Goal: Information Seeking & Learning: Learn about a topic

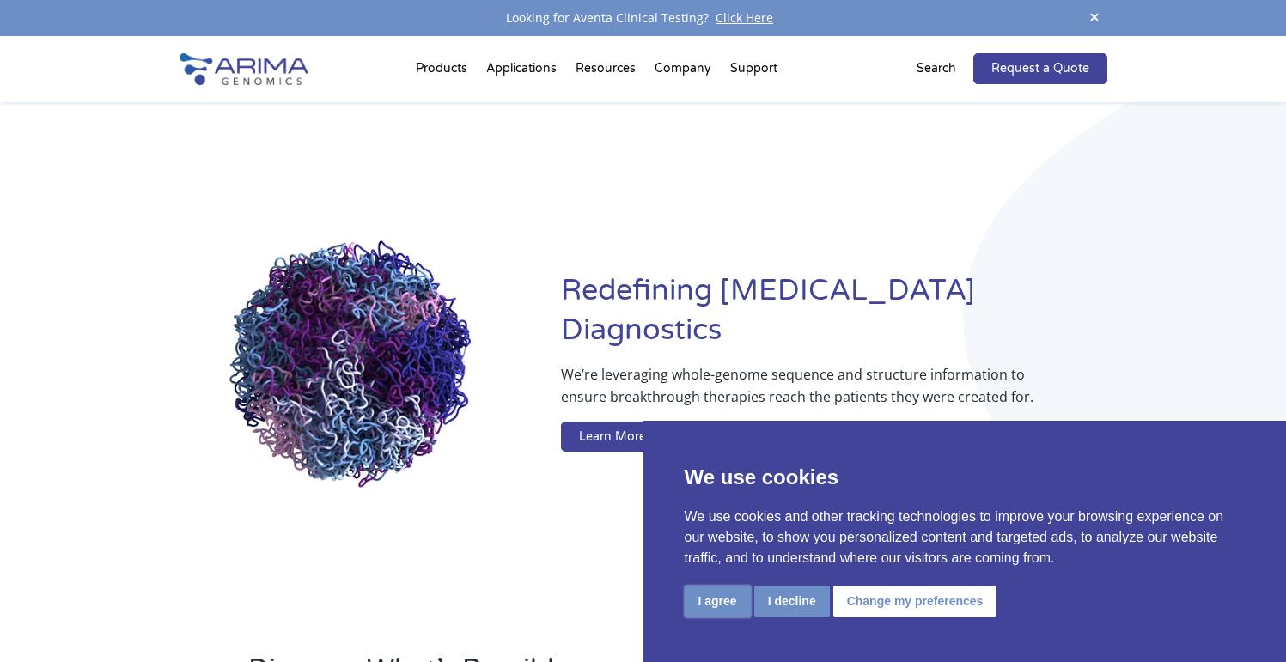
click at [727, 608] on button "I agree" at bounding box center [718, 602] width 66 height 32
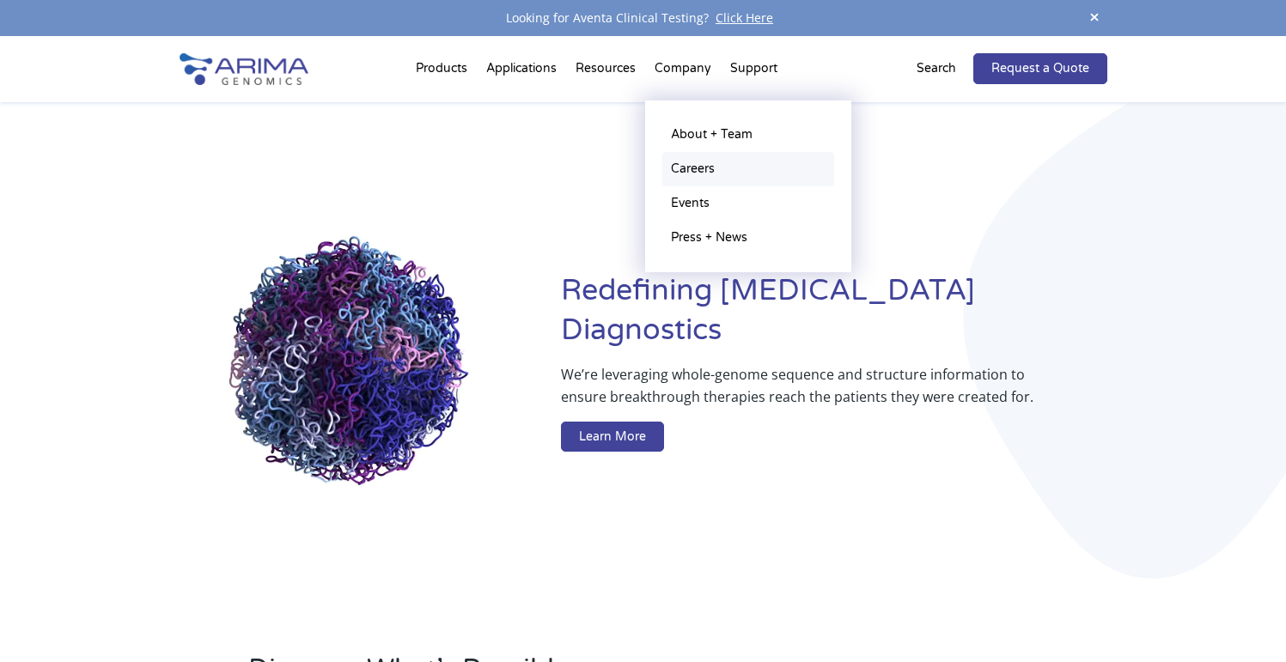
click at [708, 164] on link "Careers" at bounding box center [748, 169] width 172 height 34
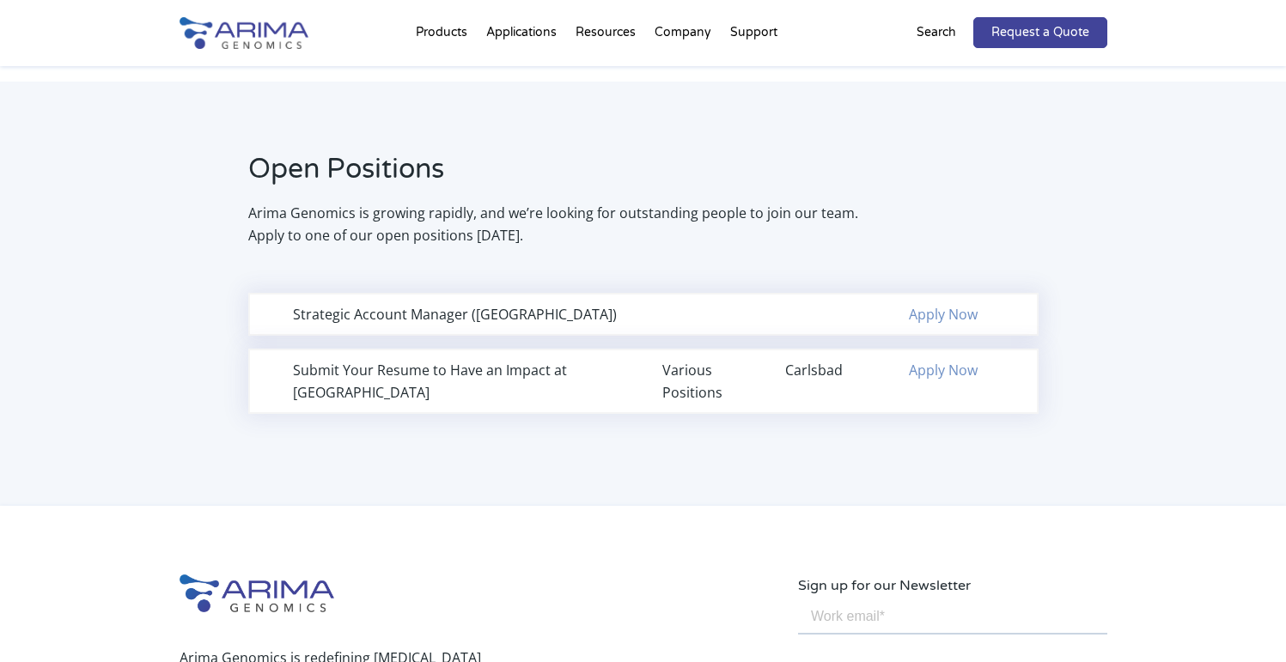
scroll to position [1069, 0]
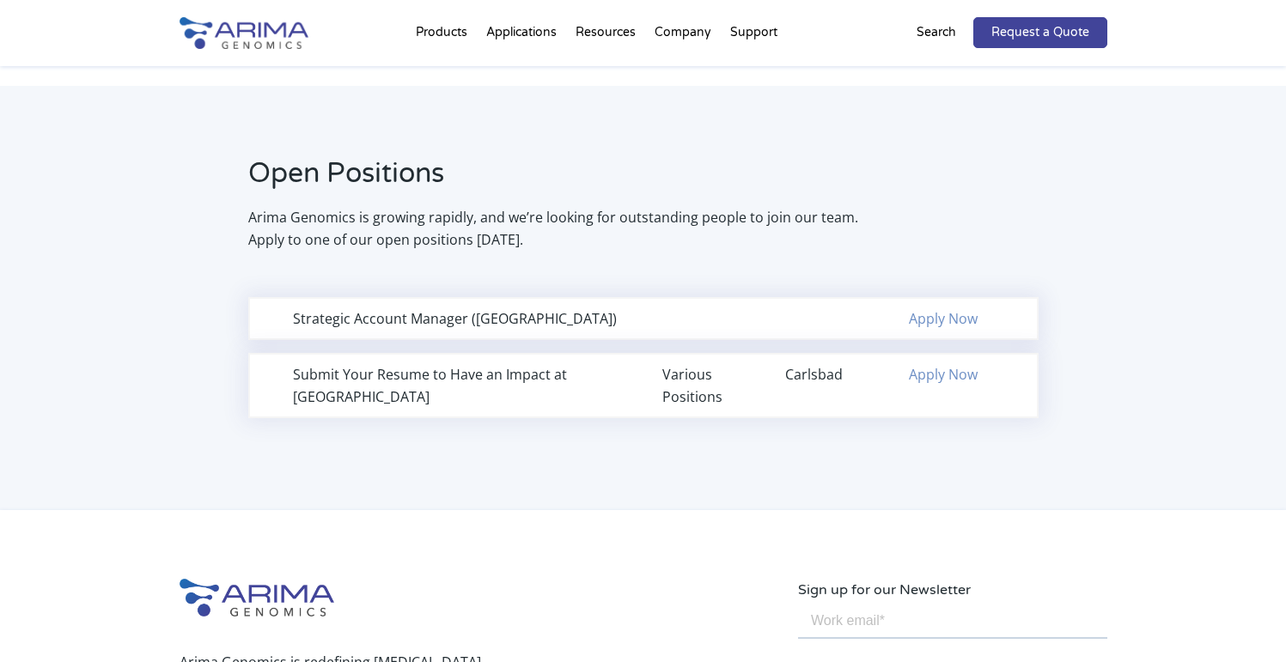
click at [616, 315] on div "Strategic Account Manager (Northeast Region)" at bounding box center [459, 318] width 332 height 22
click at [940, 313] on link "Apply Now" at bounding box center [943, 318] width 69 height 19
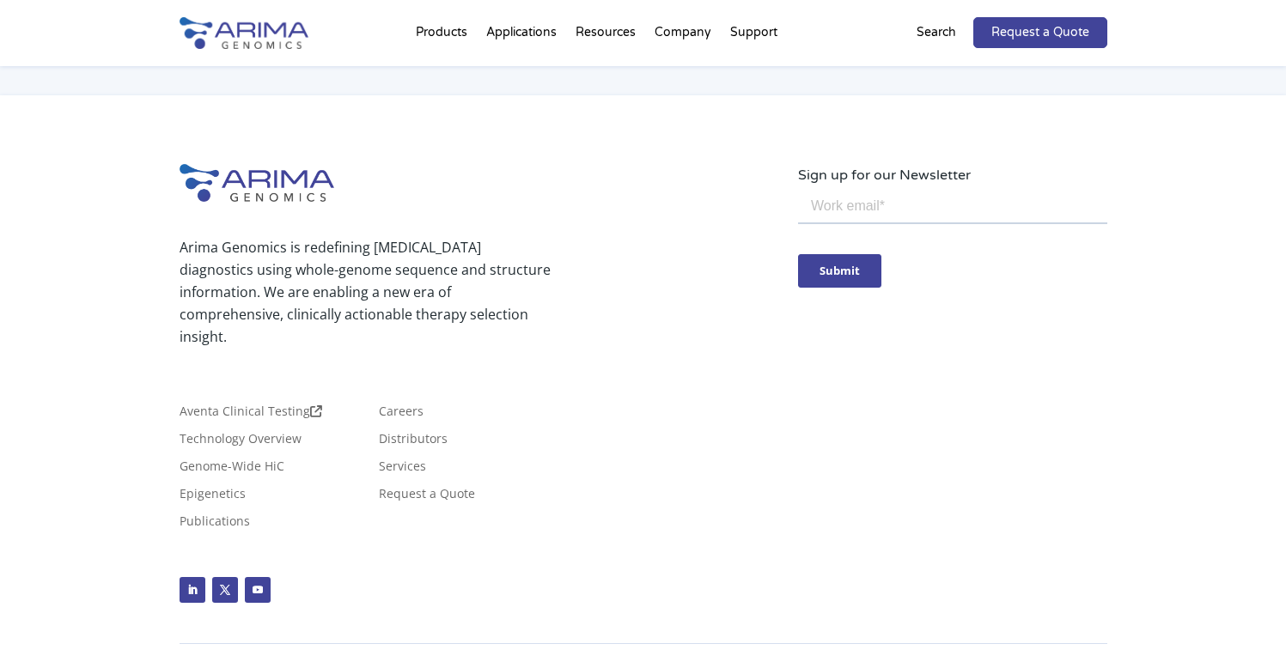
scroll to position [1488, 0]
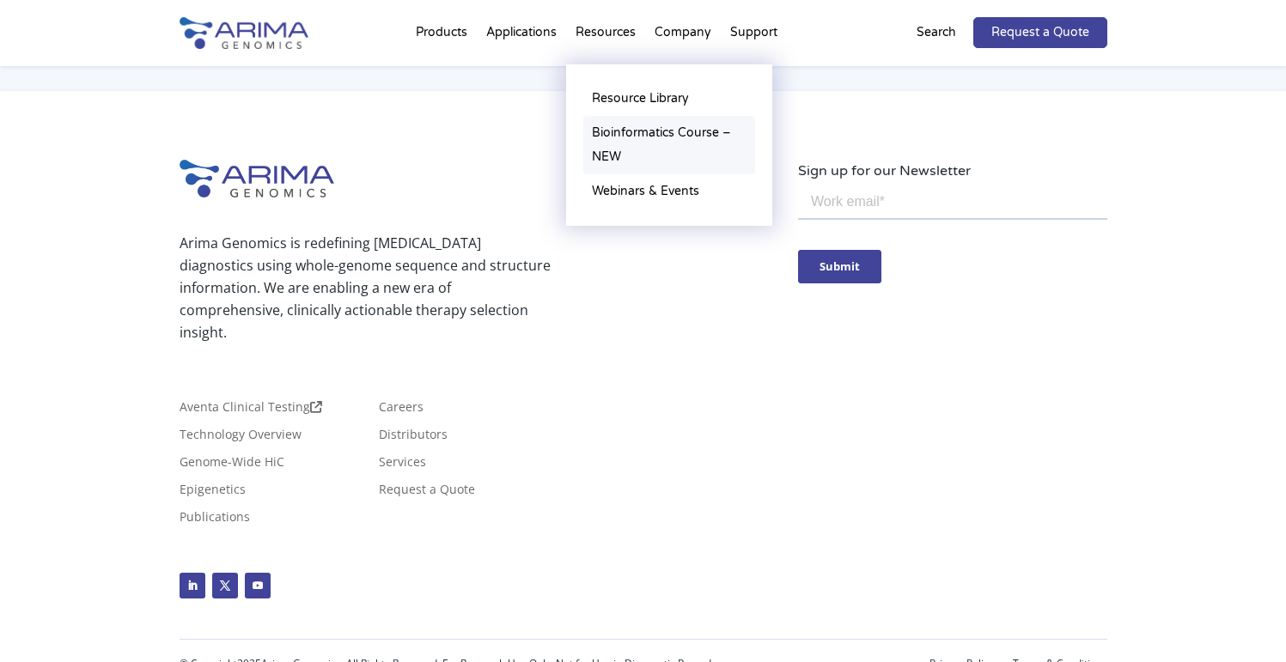
click at [642, 137] on link "Bioinformatics Course – NEW" at bounding box center [669, 145] width 172 height 58
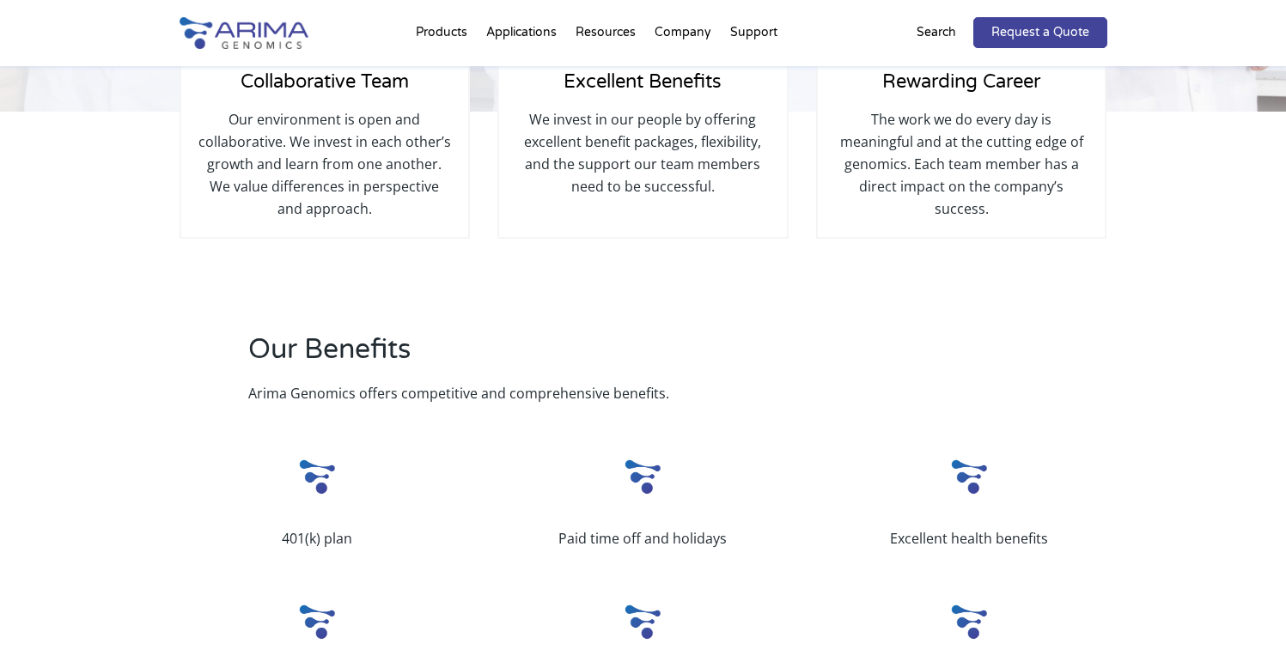
scroll to position [0, 0]
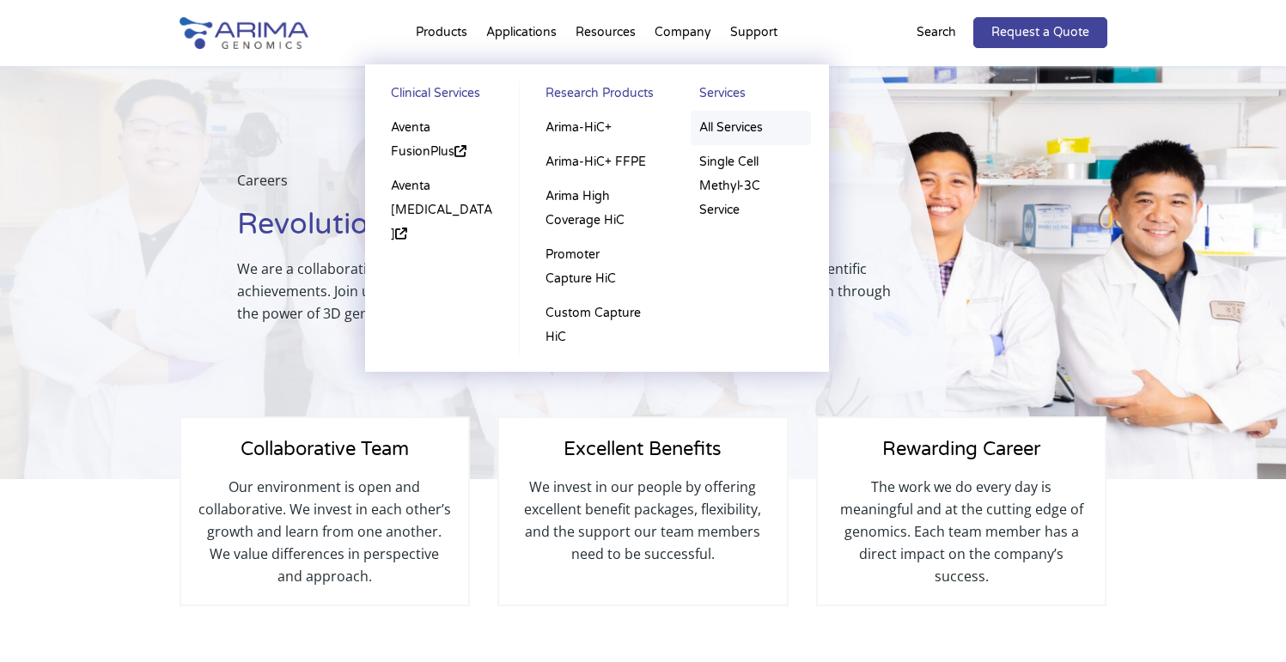
click at [700, 127] on link "All Services" at bounding box center [751, 128] width 120 height 34
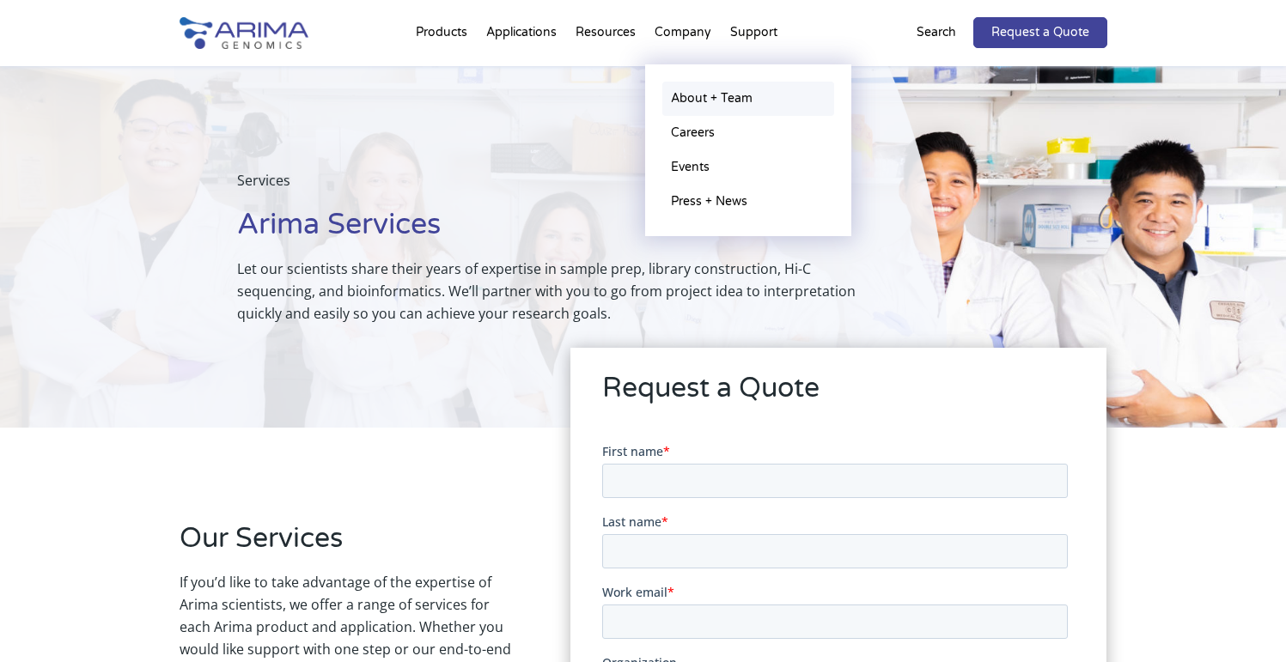
click at [728, 92] on link "About + Team" at bounding box center [748, 99] width 172 height 34
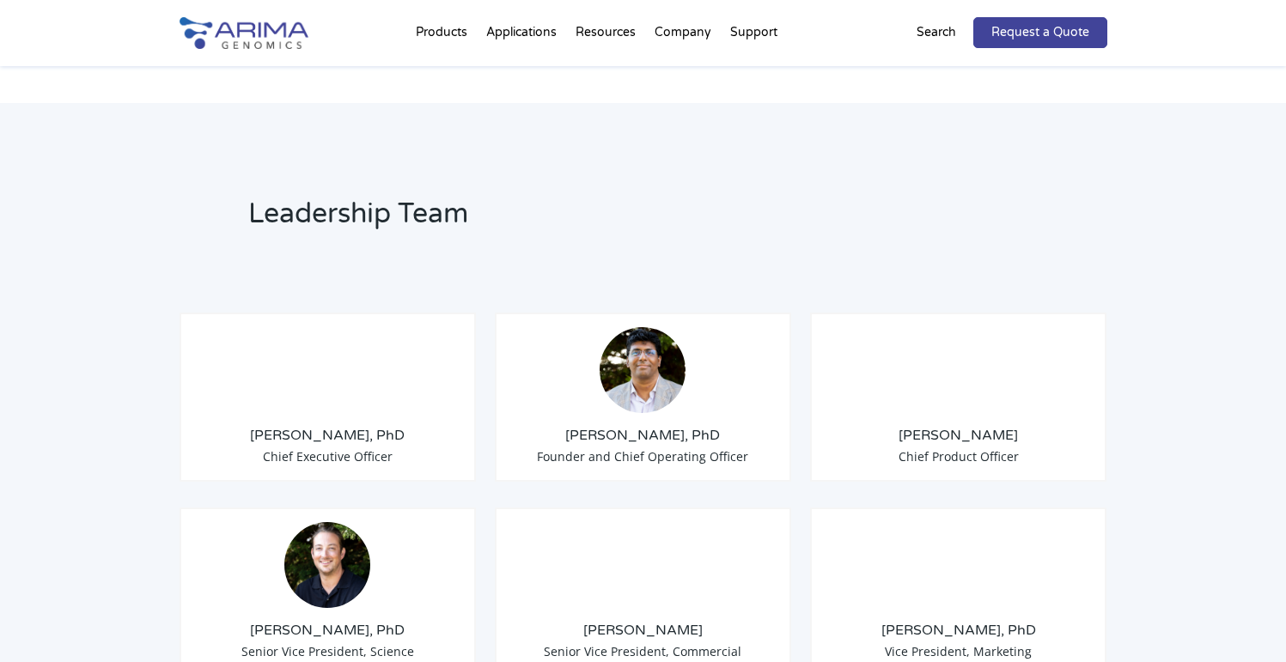
scroll to position [1168, 0]
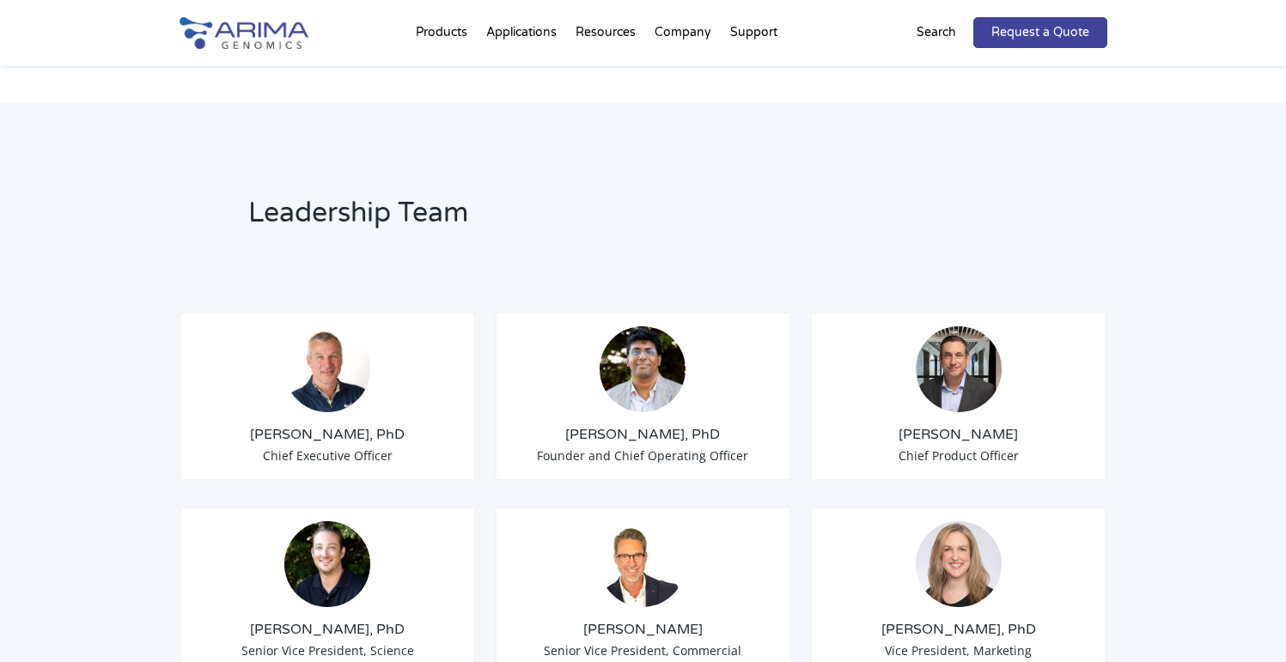
click at [937, 326] on img at bounding box center [959, 369] width 86 height 86
click at [951, 425] on h3 "Chris Roberts" at bounding box center [959, 434] width 268 height 19
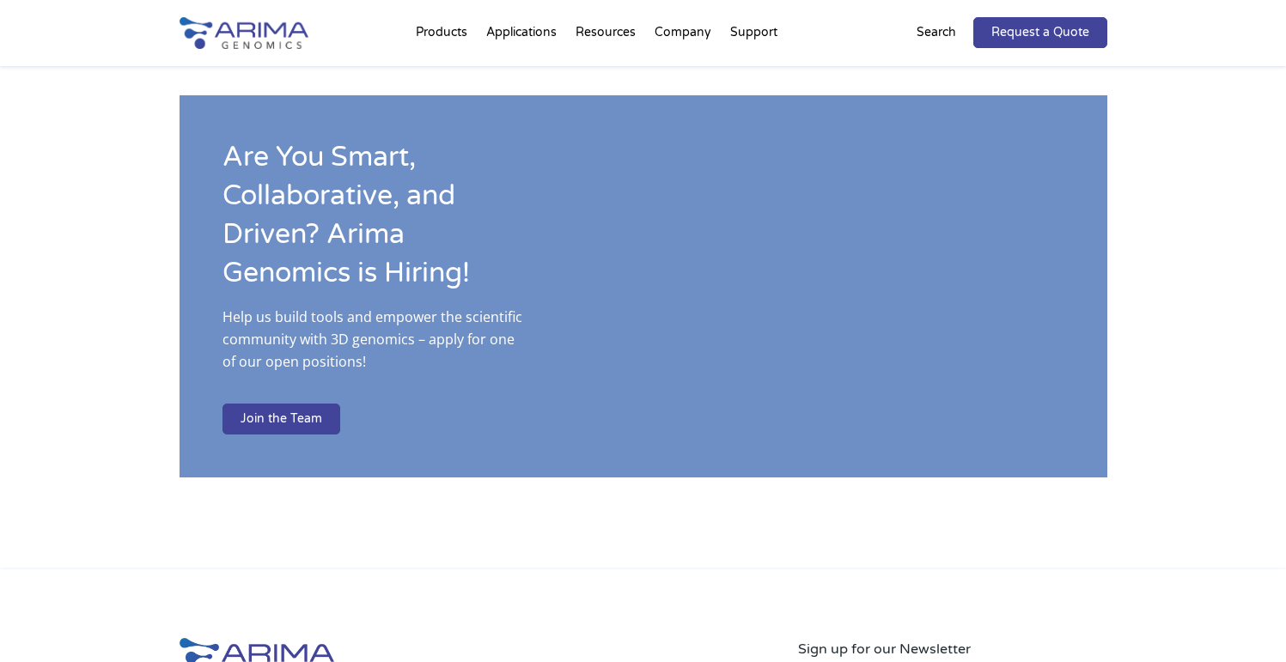
scroll to position [3120, 0]
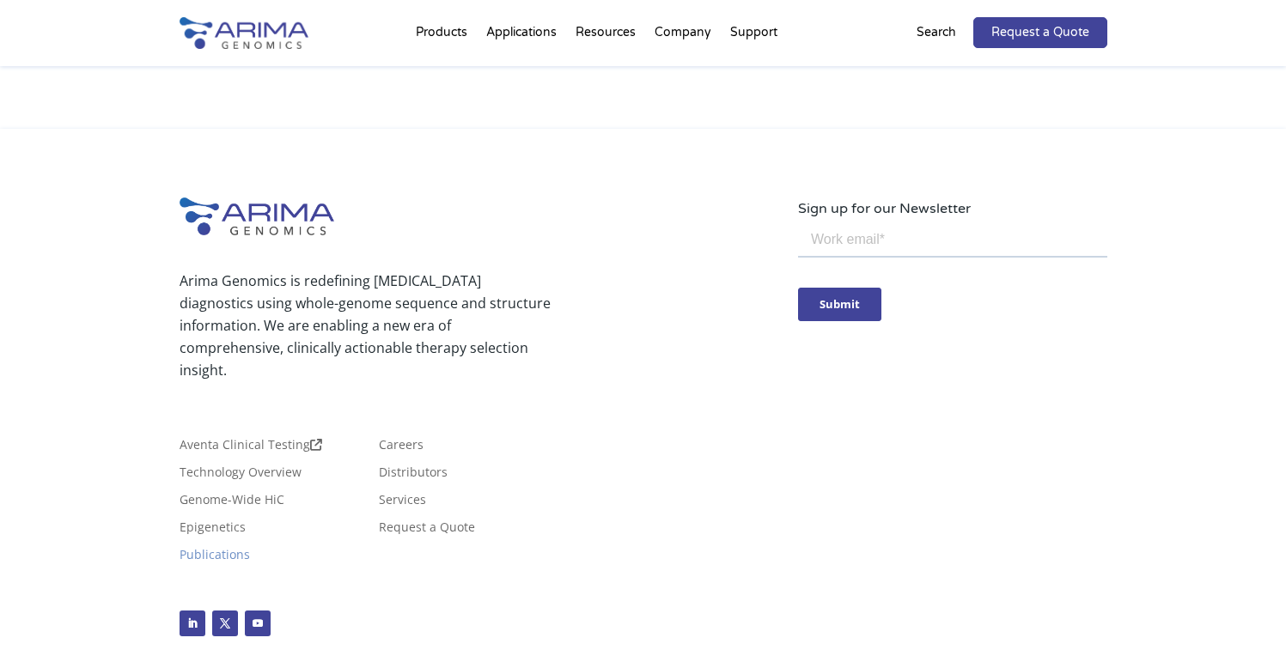
click at [250, 549] on link "Publications" at bounding box center [215, 558] width 70 height 19
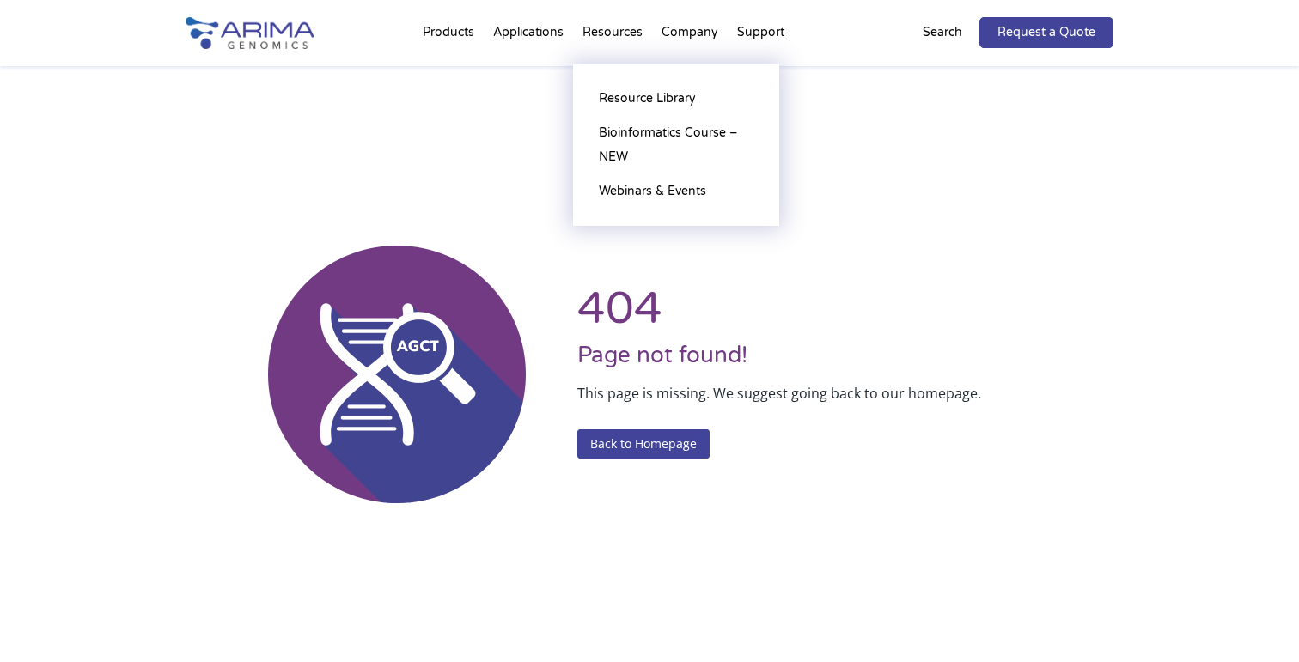
click at [614, 35] on li "Resources Resource Library Documentation Publications Literature Videos Blog Bi…" at bounding box center [612, 36] width 79 height 58
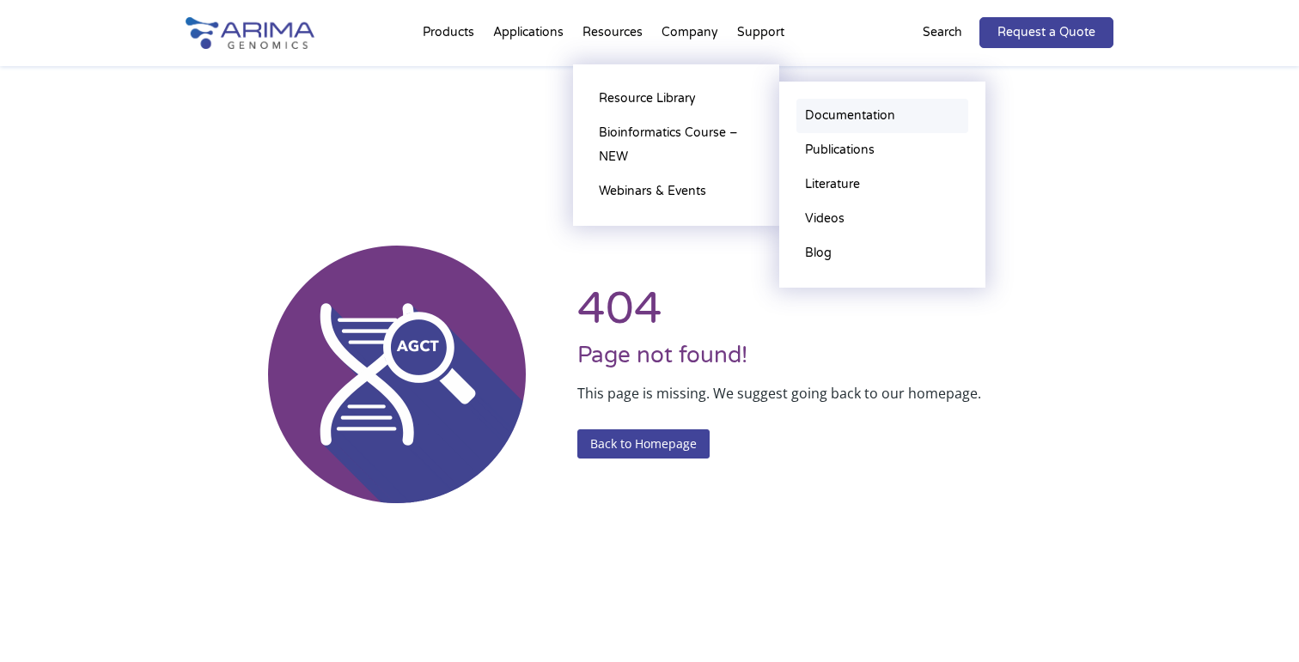
click at [803, 111] on link "Documentation" at bounding box center [882, 116] width 172 height 34
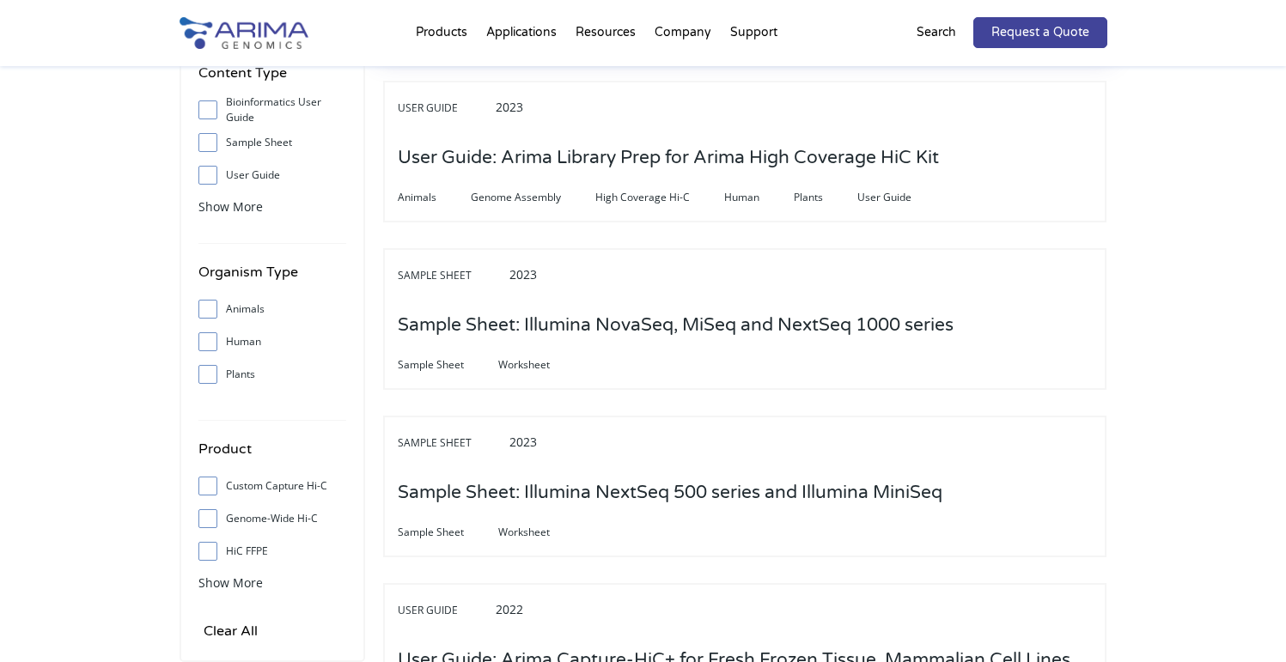
scroll to position [344, 0]
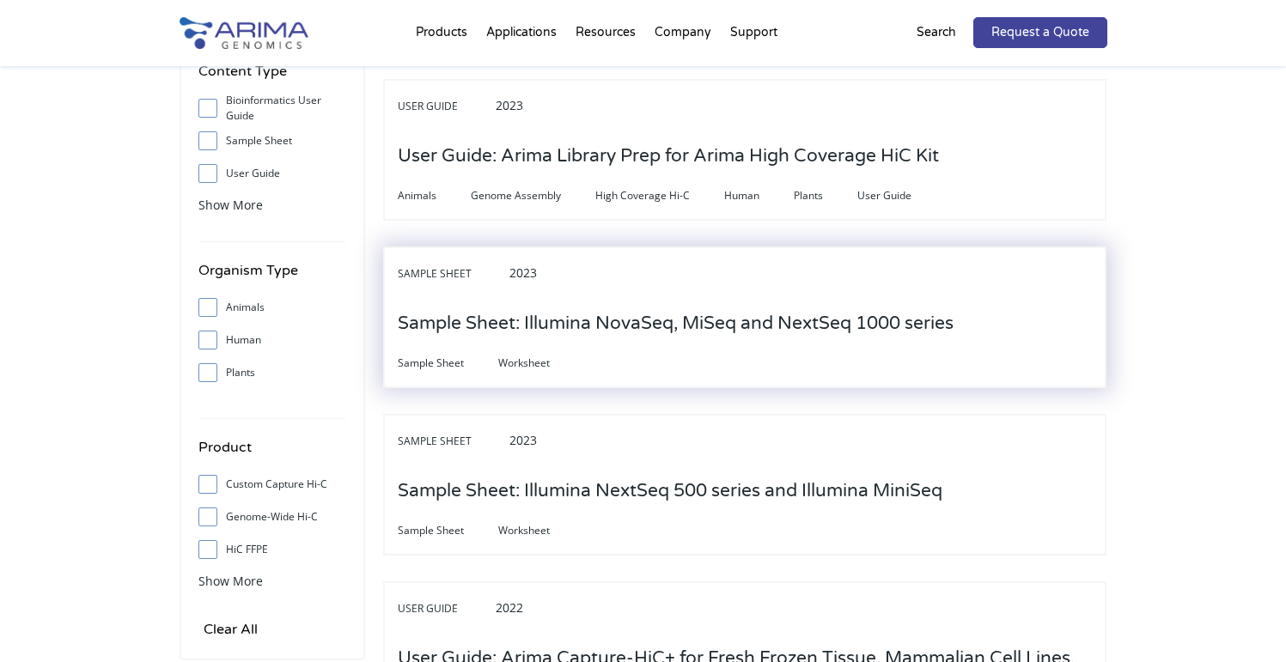
click at [614, 304] on h3 "Sample Sheet: Illumina NovaSeq, MiSeq and NextSeq 1000 series" at bounding box center [676, 323] width 556 height 53
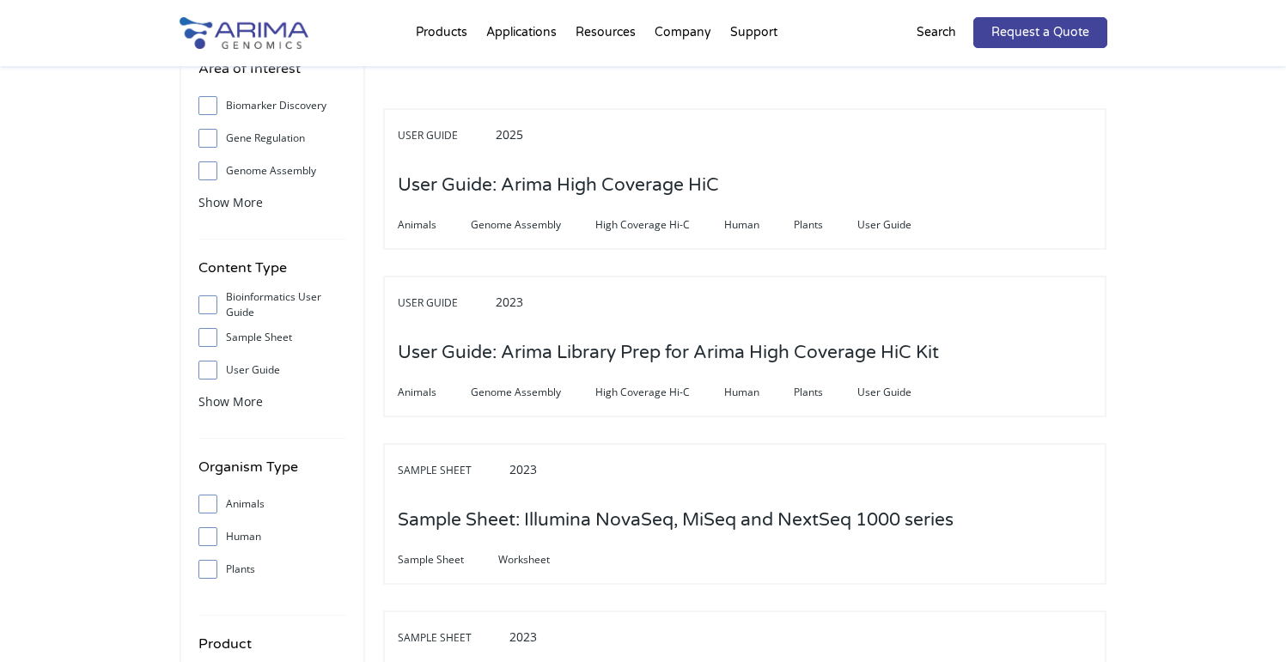
scroll to position [0, 0]
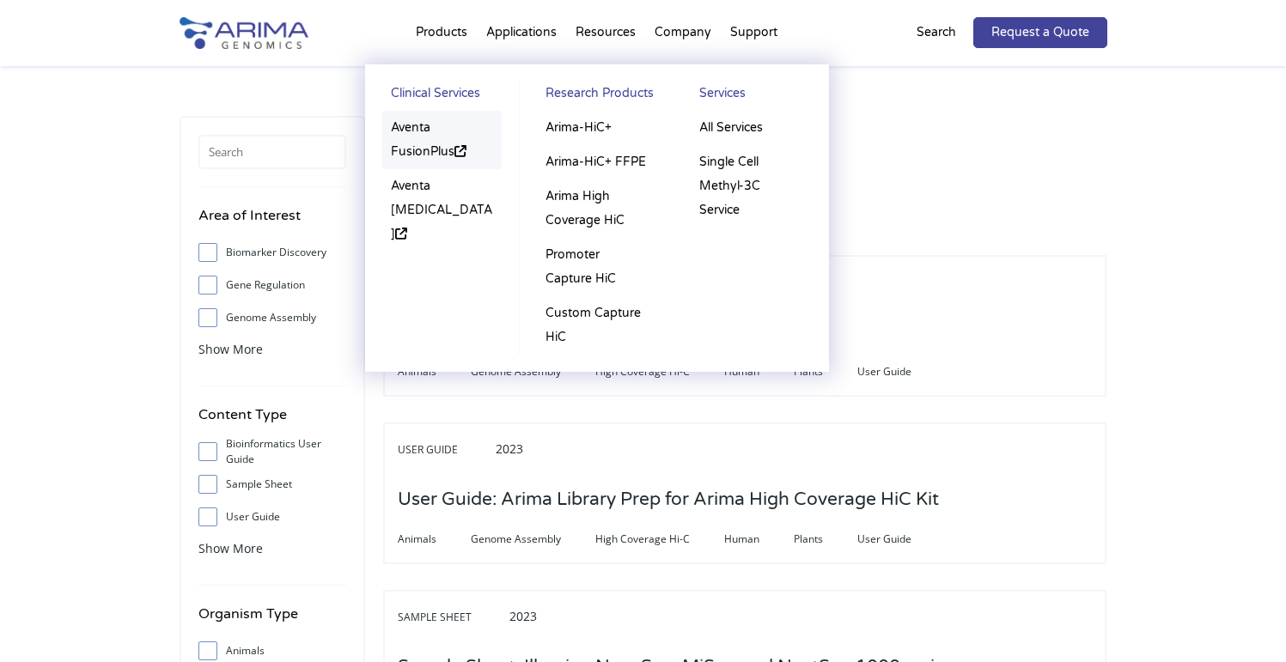
click at [442, 137] on link "Aventa FusionPlus" at bounding box center [442, 140] width 120 height 58
